Goal: Complete application form: Complete application form

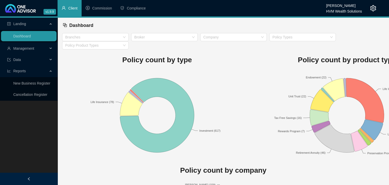
click at [73, 7] on span "Client" at bounding box center [72, 8] width 9 height 4
click at [139, 9] on span "Compliance" at bounding box center [136, 8] width 19 height 4
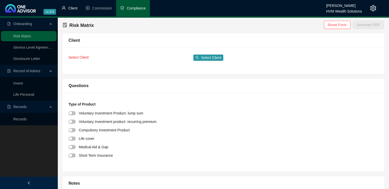
click at [72, 6] on span "Client" at bounding box center [72, 8] width 9 height 4
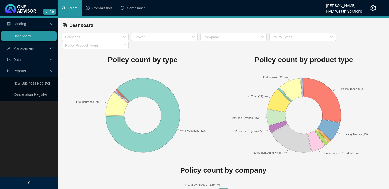
click at [52, 49] on div "Management" at bounding box center [28, 48] width 55 height 10
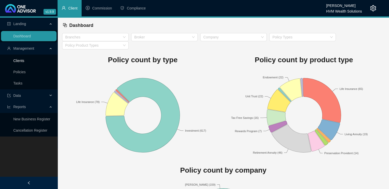
click at [21, 61] on link "Clients" at bounding box center [18, 61] width 11 height 4
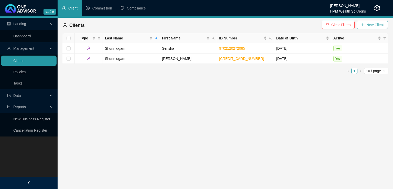
click at [367, 23] on span "New Client" at bounding box center [374, 25] width 17 height 6
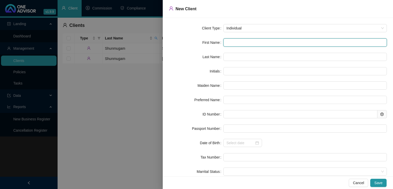
click at [232, 43] on input "text" at bounding box center [304, 42] width 163 height 8
type input "D"
type input "De"
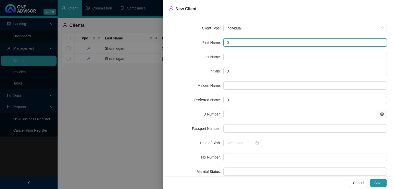
type input "De"
type input "Deb"
type input "Debo"
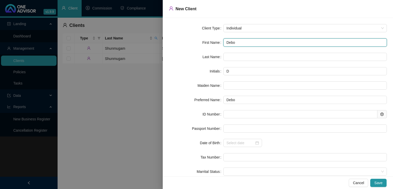
type input "[PERSON_NAME]"
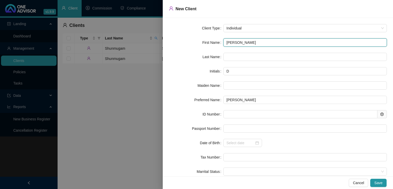
type input "[PERSON_NAME]"
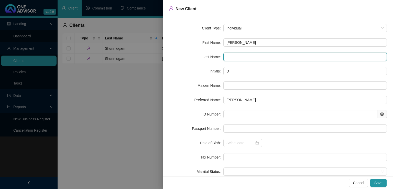
click at [228, 56] on input "text" at bounding box center [304, 57] width 163 height 8
type input "[PERSON_NAME]"
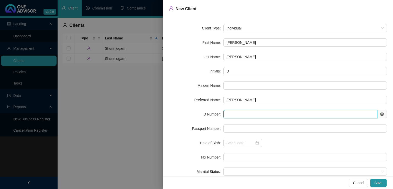
click at [233, 113] on input "text" at bounding box center [300, 114] width 154 height 8
click at [227, 114] on input "text" at bounding box center [300, 114] width 154 height 8
paste input "[CREDIT_CARD_NUMBER]"
type input "[CREDIT_CARD_NUMBER]"
type input "[DATE]"
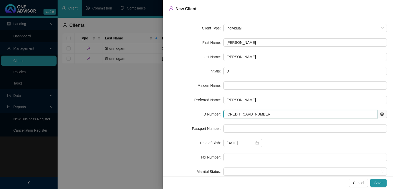
type input "[CREDIT_CARD_NUMBER]"
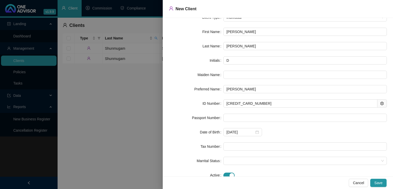
scroll to position [25, 0]
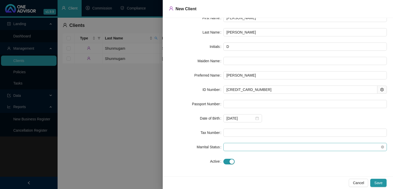
click at [259, 148] on span at bounding box center [304, 147] width 157 height 8
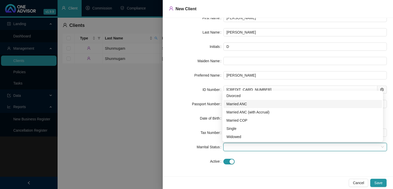
click at [236, 103] on div "Married ANC" at bounding box center [302, 104] width 152 height 6
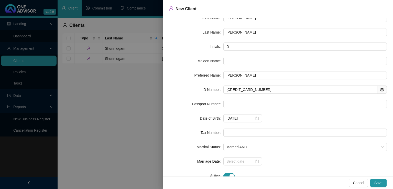
scroll to position [39, 0]
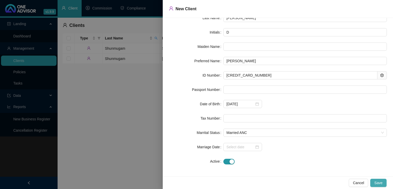
click at [381, 182] on span "Save" at bounding box center [378, 183] width 8 height 6
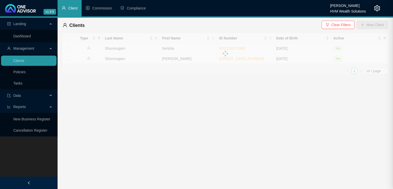
scroll to position [0, 0]
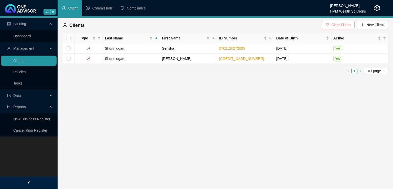
click at [339, 25] on span "Clear Filters" at bounding box center [340, 25] width 19 height 6
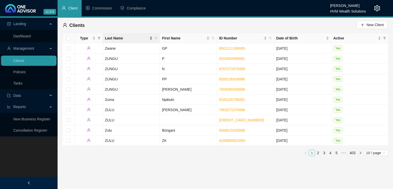
click at [150, 38] on div "Last Name" at bounding box center [129, 38] width 48 height 6
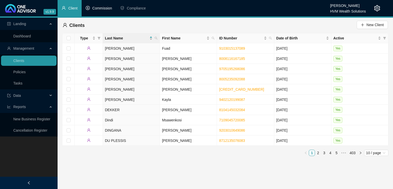
click at [107, 8] on span "Commission" at bounding box center [102, 8] width 20 height 4
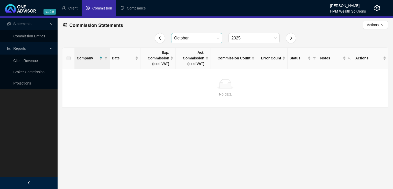
click at [213, 38] on span "October" at bounding box center [196, 38] width 45 height 10
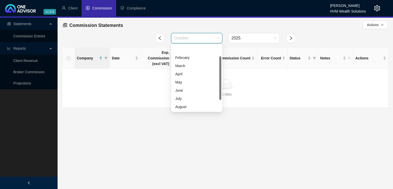
scroll to position [16, 0]
click at [23, 72] on link "Broker Commission" at bounding box center [28, 72] width 31 height 4
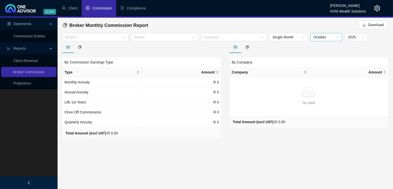
click at [316, 36] on span "October" at bounding box center [326, 37] width 26 height 8
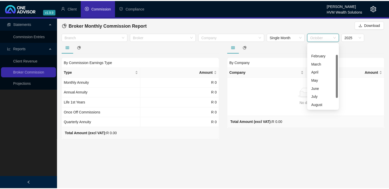
scroll to position [16, 0]
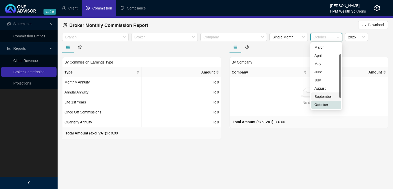
click at [322, 97] on div "September" at bounding box center [326, 97] width 24 height 6
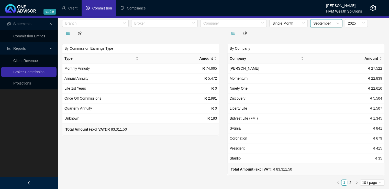
scroll to position [0, 0]
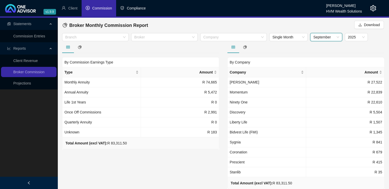
click at [133, 7] on span "Compliance" at bounding box center [136, 8] width 19 height 4
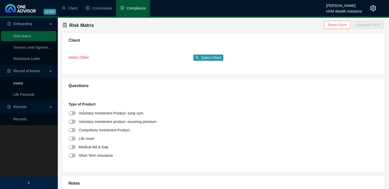
click at [20, 83] on link "Invest" at bounding box center [17, 83] width 9 height 4
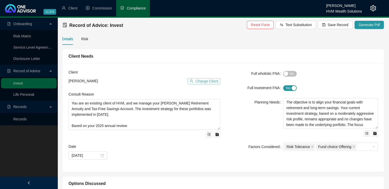
click at [205, 81] on span "Change Client" at bounding box center [206, 81] width 23 height 6
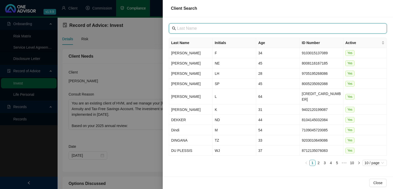
click at [200, 29] on input "text" at bounding box center [278, 28] width 202 height 6
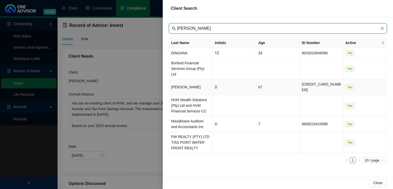
type input "[PERSON_NAME]"
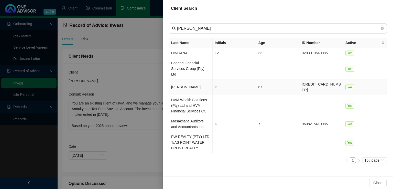
click at [184, 79] on td "[PERSON_NAME]" at bounding box center [190, 87] width 43 height 16
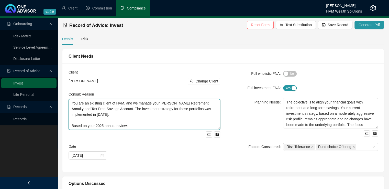
click at [79, 115] on textarea "You are an existing client of HVM, and we manage your [PERSON_NAME] Retirement …" at bounding box center [145, 114] width 152 height 31
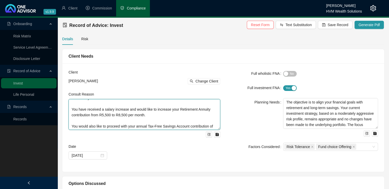
scroll to position [34, 0]
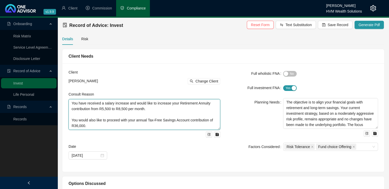
drag, startPoint x: 73, startPoint y: 104, endPoint x: 148, endPoint y: 129, distance: 79.9
click at [148, 129] on textarea "You are an existing client of HVM, and we manage your [PERSON_NAME] Retirement …" at bounding box center [145, 114] width 152 height 31
type textarea "Y"
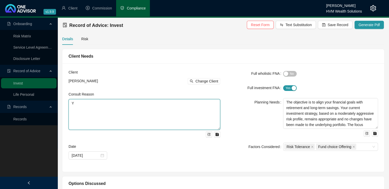
scroll to position [0, 0]
paste textarea "You consulted regarding the receipt of R540 000, which represents the repayment…"
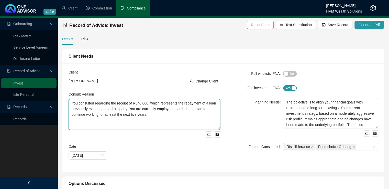
click at [94, 104] on textarea "You consulted regarding the receipt of R540 000, which represents the repayment…" at bounding box center [145, 114] width 152 height 31
type textarea "You consulted with HVM Wealth Solutions regarding the receipt of R540 000, whic…"
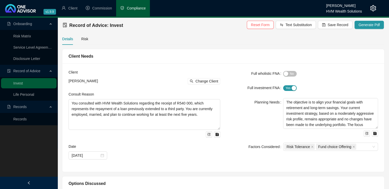
click at [228, 118] on div "Planning Needs" at bounding box center [254, 117] width 57 height 38
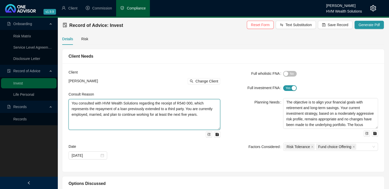
drag, startPoint x: 70, startPoint y: 104, endPoint x: 213, endPoint y: 152, distance: 151.7
click at [213, 152] on form "Client [PERSON_NAME] Change Client Consult Reason You consulted with HVM Wealth…" at bounding box center [145, 114] width 152 height 90
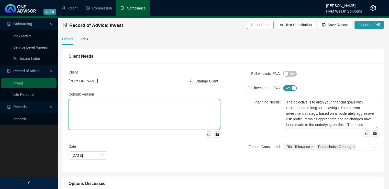
paste textarea "You consulted regarding the receipt of R540 000, which represents the repayment…"
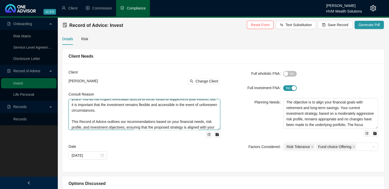
scroll to position [50, 0]
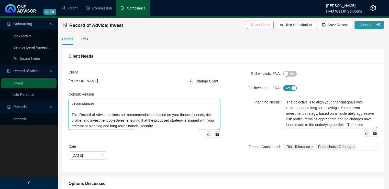
type textarea "You consulted regarding the receipt of R540 000, which represents the repayment…"
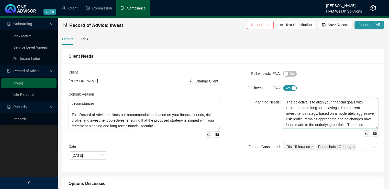
drag, startPoint x: 288, startPoint y: 102, endPoint x: 324, endPoint y: 119, distance: 39.6
click at [324, 119] on textarea "The objective is to align your financial goals with retirement and long-term sa…" at bounding box center [330, 113] width 95 height 31
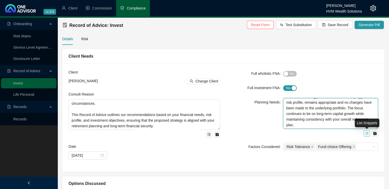
drag, startPoint x: 285, startPoint y: 102, endPoint x: 369, endPoint y: 133, distance: 89.7
click at [369, 133] on div "The objective is to align your financial goals with retirement and long-term sa…" at bounding box center [330, 117] width 95 height 38
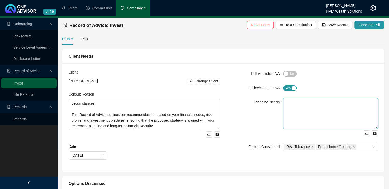
scroll to position [0, 0]
paste textarea "Your key objectives and planning needs are: Invest the repaid loan in a structu…"
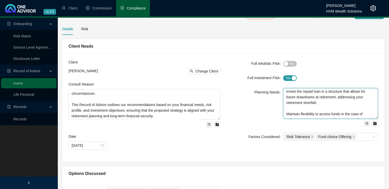
scroll to position [16, 0]
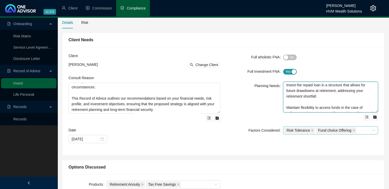
click at [373, 129] on div "Risk Tolerance Fund choice Offering" at bounding box center [330, 130] width 95 height 8
type textarea "Your key objectives and planning needs are: Invest the repaid loan in a structu…"
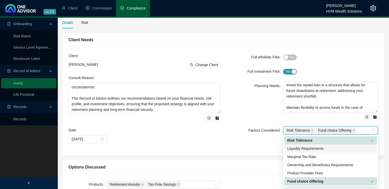
click at [330, 148] on div "Liquidity Requirements" at bounding box center [330, 148] width 87 height 6
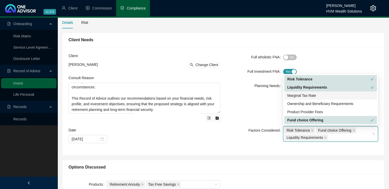
click at [301, 97] on div "Marginal Tax Rate" at bounding box center [330, 96] width 87 height 6
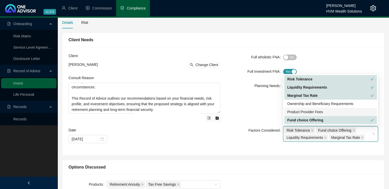
click at [302, 112] on div "Product Provider Fees" at bounding box center [330, 112] width 87 height 6
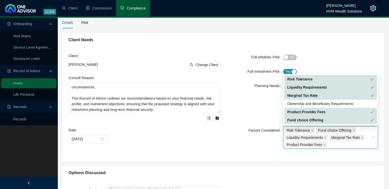
click at [248, 165] on div "Options Discussed" at bounding box center [223, 172] width 322 height 14
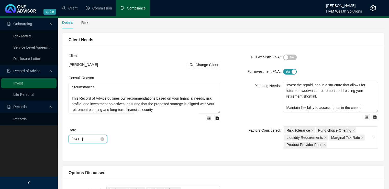
click at [94, 139] on input "[DATE]" at bounding box center [86, 139] width 28 height 6
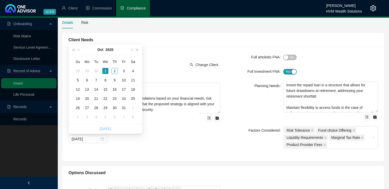
click at [105, 129] on link "[DATE]" at bounding box center [105, 129] width 11 height 4
type input "[DATE]"
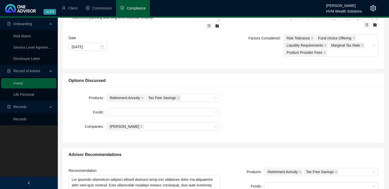
scroll to position [109, 0]
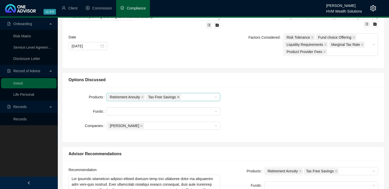
click at [177, 97] on icon "close" at bounding box center [178, 97] width 2 height 2
click at [142, 96] on icon "close" at bounding box center [142, 97] width 2 height 2
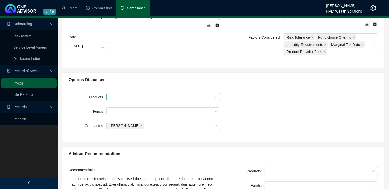
click at [144, 96] on div at bounding box center [160, 97] width 106 height 4
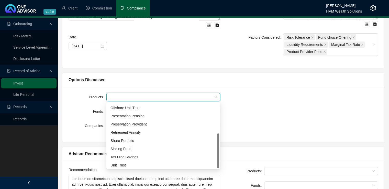
scroll to position [57, 0]
drag, startPoint x: 218, startPoint y: 128, endPoint x: 217, endPoint y: 162, distance: 34.0
click at [217, 162] on div "Offshore Sinking Fund Offshore Unit Trust Preservation Pension Preservation Pro…" at bounding box center [163, 135] width 112 height 65
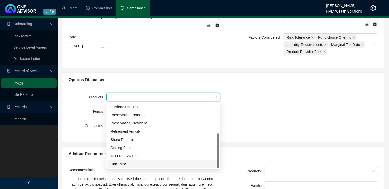
click at [182, 165] on div "Unit Trust" at bounding box center [163, 164] width 106 height 6
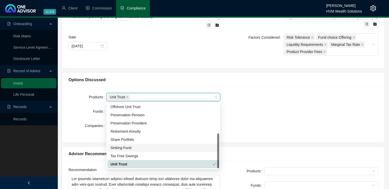
click at [250, 120] on div "Products Unit Trust Funds Companies [PERSON_NAME]" at bounding box center [222, 114] width 315 height 43
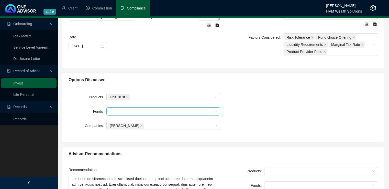
click at [201, 111] on div at bounding box center [160, 111] width 106 height 4
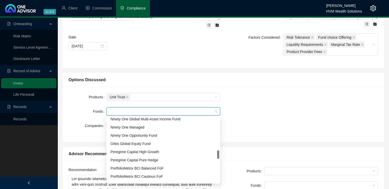
scroll to position [260, 0]
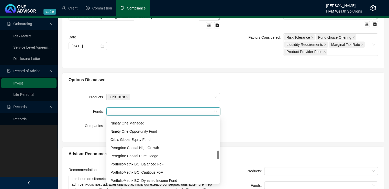
drag, startPoint x: 217, startPoint y: 122, endPoint x: 217, endPoint y: 156, distance: 33.2
click at [217, 156] on div at bounding box center [218, 154] width 2 height 8
click at [162, 149] on div "Peregrine Capital High Growth" at bounding box center [163, 148] width 106 height 6
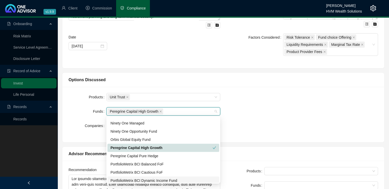
click at [189, 177] on div "PortfolioMetrix BCI Dynamic Income Fund" at bounding box center [163, 180] width 106 height 6
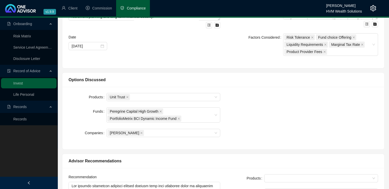
click at [262, 120] on div "Products Unit Trust Funds Peregrine Capital High Growth PortfolioMetrix BCI Dyn…" at bounding box center [222, 118] width 315 height 50
click at [140, 131] on icon "close" at bounding box center [141, 132] width 3 height 3
click at [300, 110] on div "Products Unit Trust Funds Peregrine Capital High Growth PortfolioMetrix BCI Dyn…" at bounding box center [222, 118] width 315 height 50
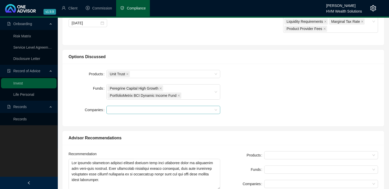
scroll to position [133, 0]
click at [170, 107] on div at bounding box center [160, 109] width 106 height 4
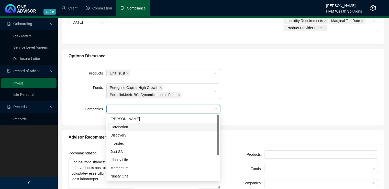
click at [217, 129] on div at bounding box center [218, 135] width 2 height 40
click at [192, 121] on div "[PERSON_NAME]" at bounding box center [163, 119] width 112 height 8
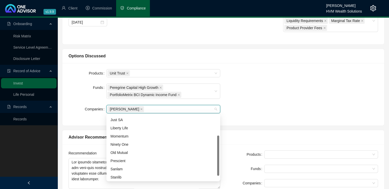
scroll to position [35, 0]
drag, startPoint x: 218, startPoint y: 140, endPoint x: 210, endPoint y: 162, distance: 23.0
click at [213, 162] on div "Just SA Liberty Life Momentum Ninety One Old Mutual Prescient Sanlam Stanlib Sy…" at bounding box center [163, 147] width 112 height 65
click at [184, 164] on div "Sanlam" at bounding box center [163, 165] width 106 height 6
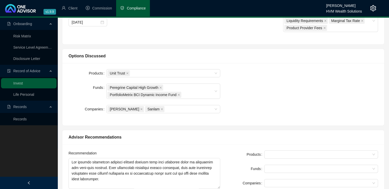
click at [244, 113] on div "Products Unit Trust Funds Peregrine Capital High Growth PortfolioMetrix BCI Dyn…" at bounding box center [222, 94] width 315 height 50
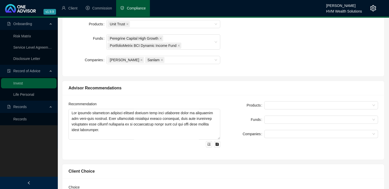
scroll to position [191, 0]
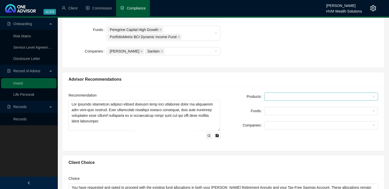
click at [300, 99] on div at bounding box center [321, 96] width 114 height 8
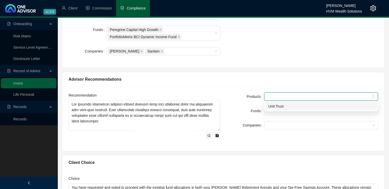
click at [296, 105] on div "Unit Trust" at bounding box center [321, 106] width 106 height 6
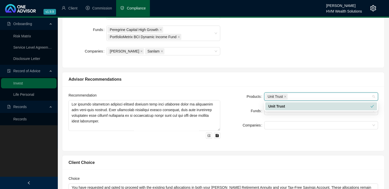
click at [285, 145] on div "Recommendation Products Unit Trust Funds Companies" at bounding box center [223, 118] width 322 height 64
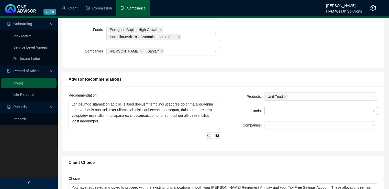
click at [275, 111] on div at bounding box center [318, 111] width 106 height 4
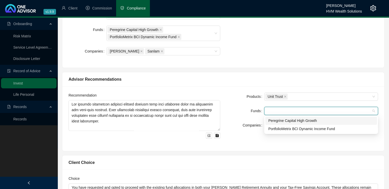
click at [277, 122] on div "Peregrine Capital High Growth" at bounding box center [321, 121] width 106 height 6
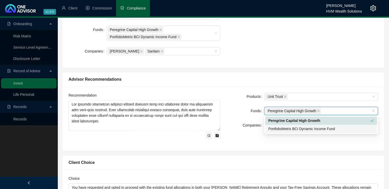
click at [276, 127] on div "PortfolioMetrix BCI Dynamic Income Fund" at bounding box center [321, 129] width 106 height 6
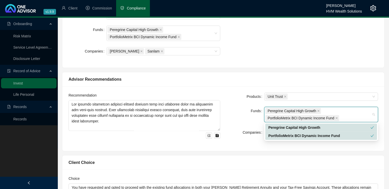
click at [245, 147] on div "Recommendation Products Unit Trust Funds Peregrine Capital High Growth Portfoli…" at bounding box center [223, 118] width 322 height 64
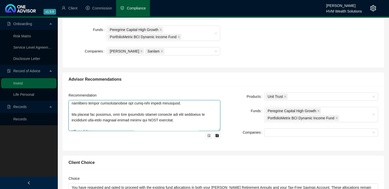
scroll to position [202, 0]
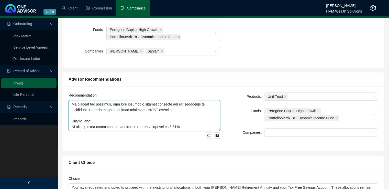
drag, startPoint x: 71, startPoint y: 103, endPoint x: 159, endPoint y: 108, distance: 88.1
click at [159, 108] on textarea at bounding box center [145, 115] width 152 height 31
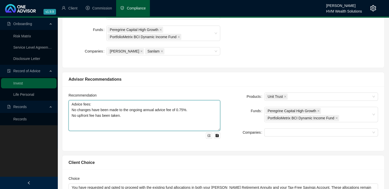
scroll to position [0, 0]
paste textarea "Based on your financial needs, risk profile, and investment objectives, we reco…"
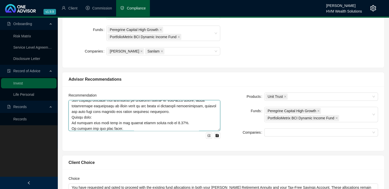
scroll to position [107, 0]
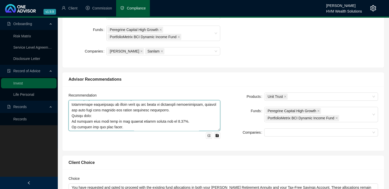
click at [71, 115] on textarea at bounding box center [145, 115] width 152 height 31
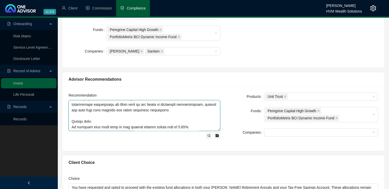
scroll to position [112, 0]
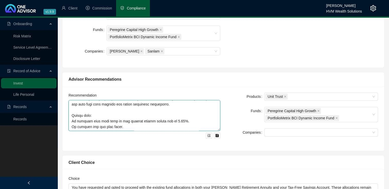
drag, startPoint x: 71, startPoint y: 115, endPoint x: 132, endPoint y: 127, distance: 62.9
click at [132, 127] on textarea at bounding box center [145, 115] width 152 height 31
paste textarea "Fee No upfront advice fee was charged for this investment. An ongoing advice fe…"
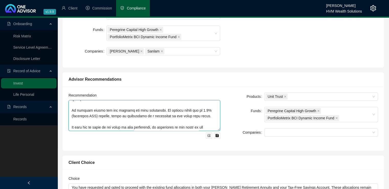
scroll to position [119, 0]
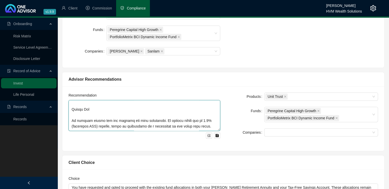
click at [93, 109] on textarea at bounding box center [145, 115] width 152 height 31
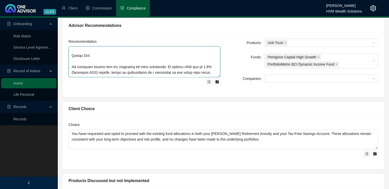
scroll to position [247, 0]
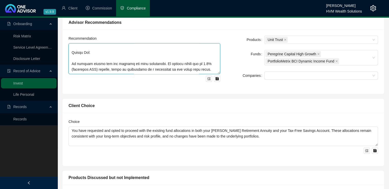
type textarea "Based on your financial needs, risk profile, and investment objectives, we reco…"
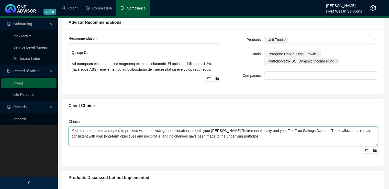
click at [102, 140] on textarea "You have requested and opted to proceed with the existing fund allocations in b…" at bounding box center [223, 135] width 309 height 19
drag, startPoint x: 257, startPoint y: 137, endPoint x: 72, endPoint y: 130, distance: 186.0
click at [72, 130] on textarea "You have requested and opted to proceed with the existing fund allocations in b…" at bounding box center [223, 135] width 309 height 19
paste textarea "The client has reviewed the proposed investment strategy, understood the object…"
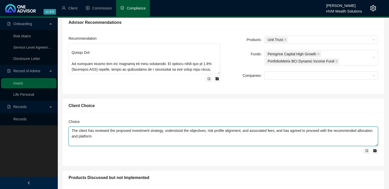
drag, startPoint x: 93, startPoint y: 129, endPoint x: 66, endPoint y: 130, distance: 26.1
click at [66, 130] on div "Choice The client has reviewed the proposed investment strategy, understood the…" at bounding box center [223, 138] width 322 height 53
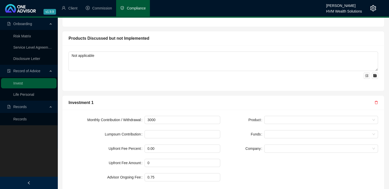
scroll to position [404, 0]
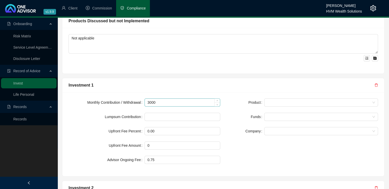
type textarea "You have reviewed the proposed investment strategy, understood the objectives, …"
drag, startPoint x: 164, startPoint y: 103, endPoint x: 142, endPoint y: 103, distance: 21.7
click at [142, 103] on div "Monthly Contribution / Withdrawal 3000" at bounding box center [145, 102] width 152 height 8
type input "o"
type input "0"
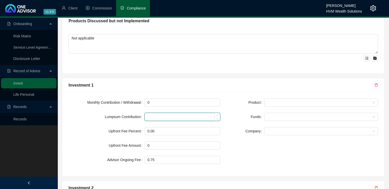
click at [151, 115] on input at bounding box center [182, 117] width 75 height 8
type input "540000"
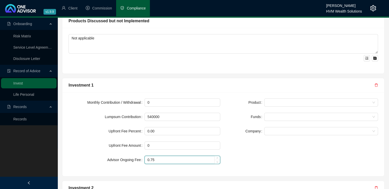
click at [157, 156] on input "0.75" at bounding box center [182, 160] width 75 height 8
click at [269, 98] on span at bounding box center [321, 102] width 108 height 8
type input "0.50"
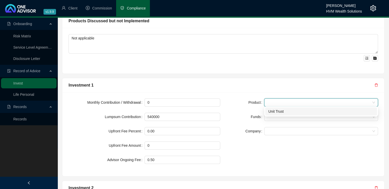
click at [276, 111] on div "Unit Trust" at bounding box center [321, 111] width 106 height 6
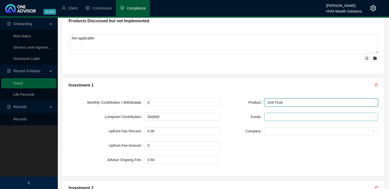
click at [276, 116] on div at bounding box center [318, 117] width 106 height 4
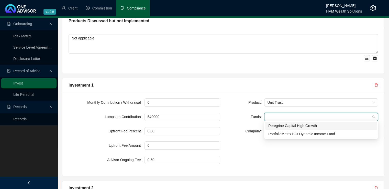
click at [277, 127] on div "Peregrine Capital High Growth" at bounding box center [321, 126] width 106 height 6
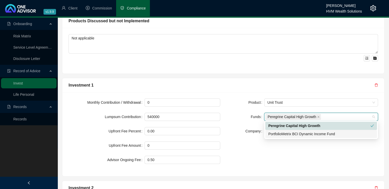
click at [277, 132] on div "PortfolioMetrix BCI Dynamic Income Fund" at bounding box center [321, 134] width 106 height 6
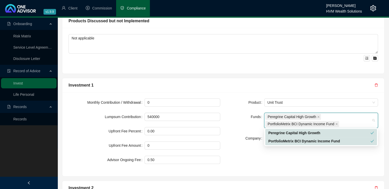
click at [271, 159] on div "Product Unit Trust Funds Peregrine Capital High Growth PortfolioMetrix BCI Dyna…" at bounding box center [302, 134] width 158 height 72
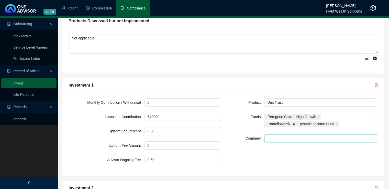
click at [279, 140] on span at bounding box center [321, 138] width 108 height 8
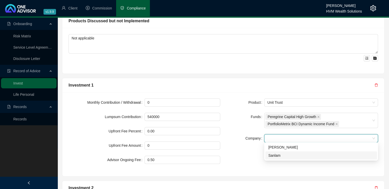
click at [279, 155] on div "Sanlam" at bounding box center [321, 155] width 106 height 6
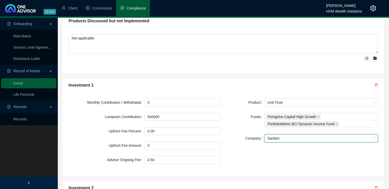
click at [227, 166] on div "Product Unit Trust Funds Peregrine Capital High Growth PortfolioMetrix BCI Dyna…" at bounding box center [302, 134] width 158 height 72
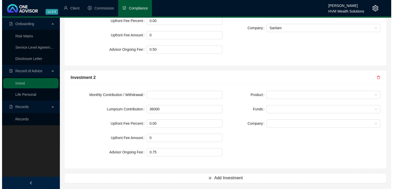
scroll to position [515, 0]
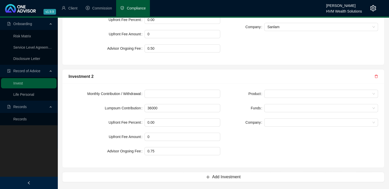
click at [377, 76] on icon "delete" at bounding box center [376, 76] width 4 height 4
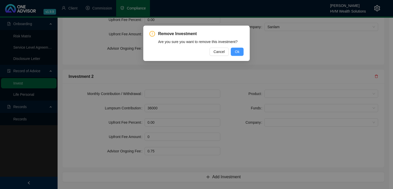
click at [236, 51] on span "Ok" at bounding box center [237, 52] width 5 height 6
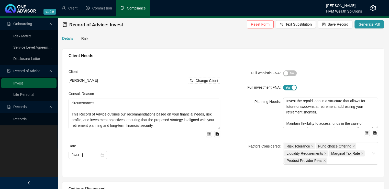
scroll to position [0, 0]
click at [85, 40] on div "Risk" at bounding box center [84, 39] width 7 height 6
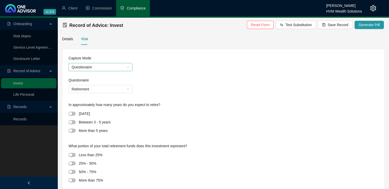
click at [95, 67] on span "Questionaire" at bounding box center [101, 67] width 58 height 8
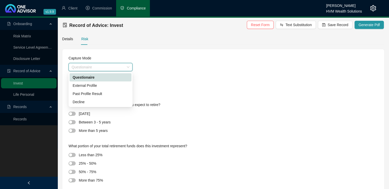
click at [162, 78] on div "Questionaire" at bounding box center [223, 81] width 309 height 8
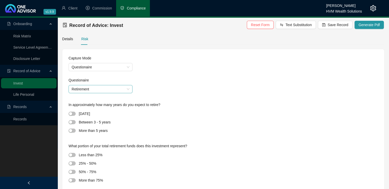
click at [105, 90] on span "Retirement" at bounding box center [101, 89] width 58 height 8
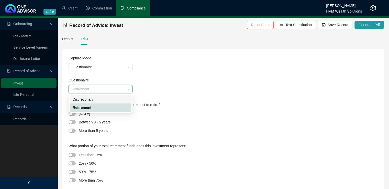
click at [105, 100] on div "Discretionary" at bounding box center [101, 99] width 56 height 6
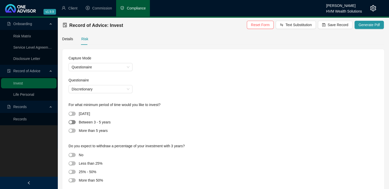
click at [71, 122] on div "button" at bounding box center [70, 121] width 3 height 3
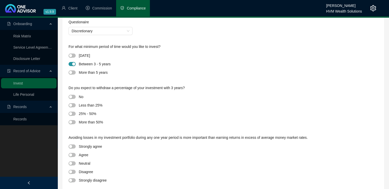
scroll to position [60, 0]
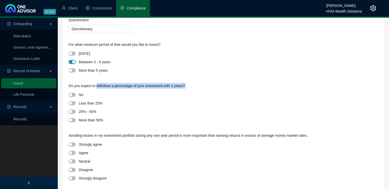
drag, startPoint x: 73, startPoint y: 92, endPoint x: 96, endPoint y: 88, distance: 23.9
click at [96, 88] on div "Do you expect to withdraw a percentage of your investment with 3 years? No Less…" at bounding box center [223, 105] width 309 height 50
click at [74, 104] on span "button" at bounding box center [72, 103] width 7 height 4
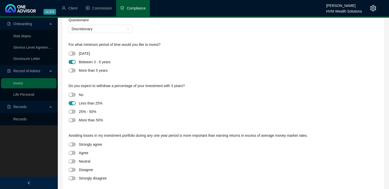
click at [228, 110] on div "25% - 50%" at bounding box center [223, 111] width 309 height 7
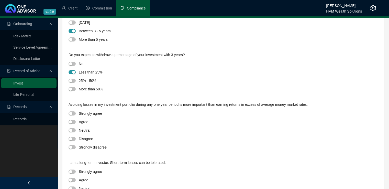
scroll to position [92, 0]
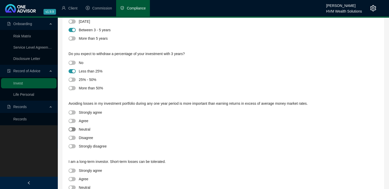
click at [72, 130] on div "button" at bounding box center [70, 129] width 3 height 3
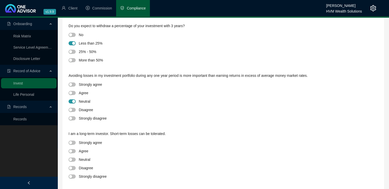
scroll to position [142, 0]
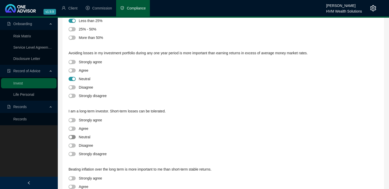
click at [71, 137] on div "button" at bounding box center [70, 136] width 3 height 3
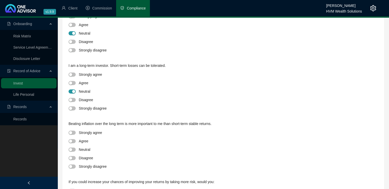
scroll to position [201, 0]
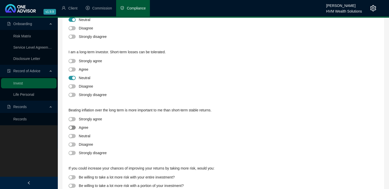
click at [72, 127] on div "button" at bounding box center [70, 127] width 3 height 3
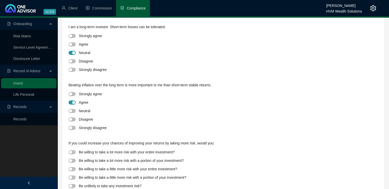
scroll to position [240, 0]
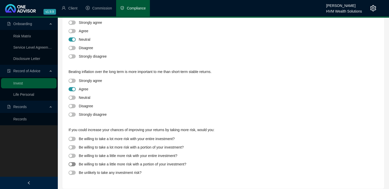
click at [70, 165] on div "button" at bounding box center [70, 163] width 3 height 3
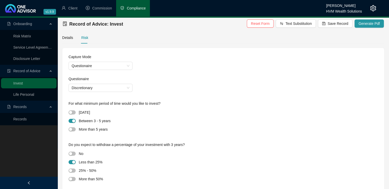
scroll to position [0, 0]
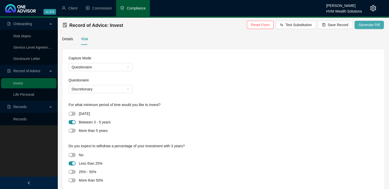
click at [370, 24] on span "Generate Pdf" at bounding box center [368, 25] width 21 height 6
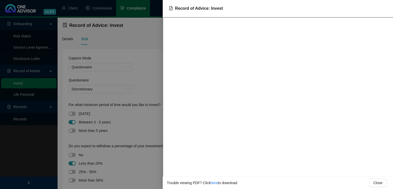
click at [146, 81] on div at bounding box center [196, 94] width 393 height 189
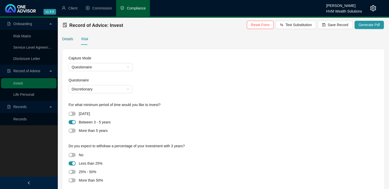
click at [65, 41] on div "Details" at bounding box center [67, 39] width 11 height 6
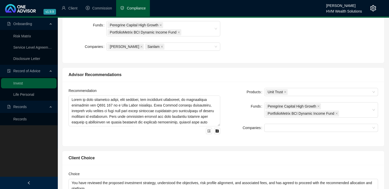
scroll to position [196, 0]
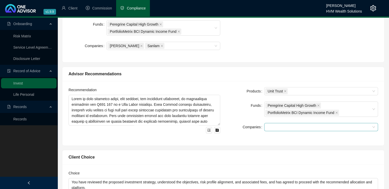
click at [313, 126] on div at bounding box center [318, 127] width 106 height 4
click at [297, 145] on div "Sanlam" at bounding box center [321, 145] width 106 height 6
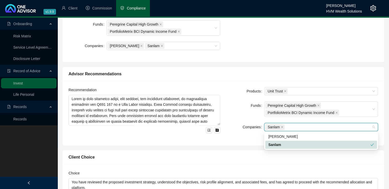
click at [279, 149] on div "4045aa81-4ebe-4216-b019-d1a542853a07 b047c355-6fa1-45d4-8c43-29220419501c [PERS…" at bounding box center [321, 140] width 114 height 18
click at [241, 138] on div "Products Unit Trust Funds Peregrine Capital High Growth PortfolioMetrix BCI Dyn…" at bounding box center [302, 113] width 158 height 52
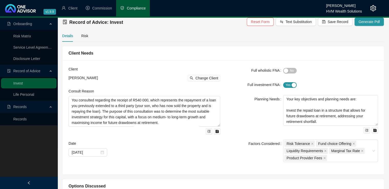
scroll to position [0, 0]
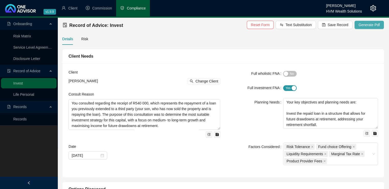
click at [361, 26] on span "Generate Pdf" at bounding box center [368, 25] width 21 height 6
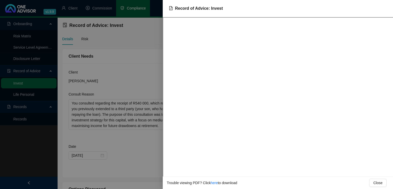
click at [151, 151] on div at bounding box center [196, 94] width 393 height 189
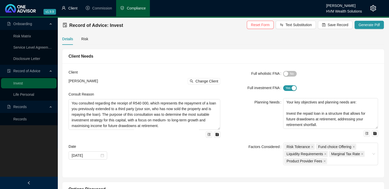
click at [75, 9] on span "Client" at bounding box center [72, 8] width 9 height 4
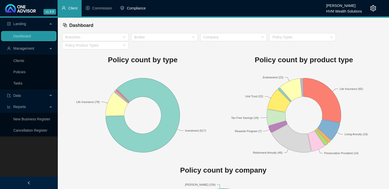
click at [126, 8] on li "Compliance" at bounding box center [133, 8] width 34 height 16
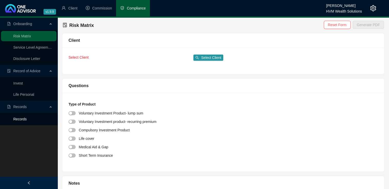
click at [24, 118] on link "Records" at bounding box center [19, 119] width 13 height 4
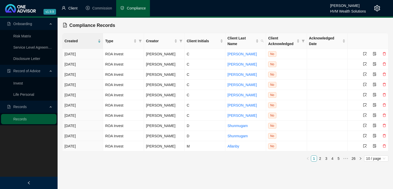
drag, startPoint x: 71, startPoint y: 8, endPoint x: 76, endPoint y: 9, distance: 5.1
click at [71, 8] on span "Client" at bounding box center [72, 8] width 9 height 4
